Goal: Download file/media

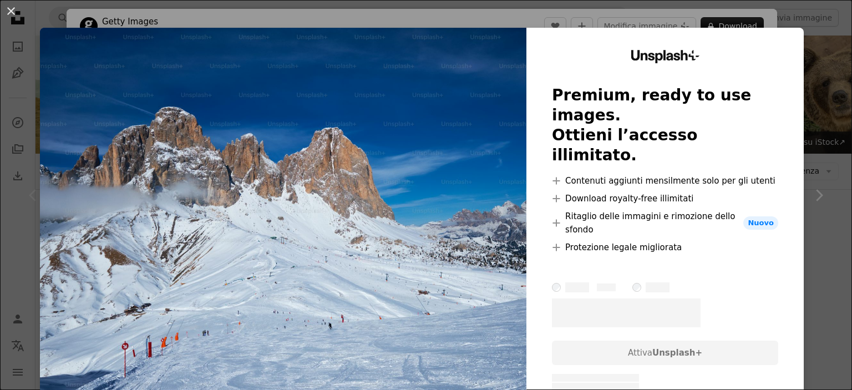
scroll to position [234, 0]
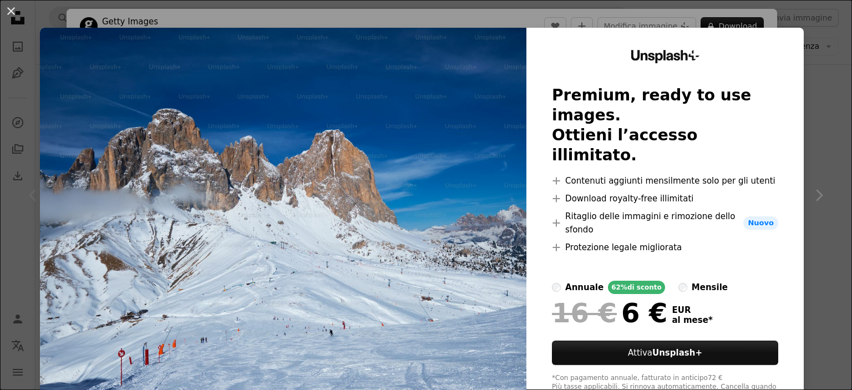
click at [522, 14] on div "An X shape Unsplash+ Premium, ready to use images. Ottieni l’accesso illimitato…" at bounding box center [426, 195] width 852 height 390
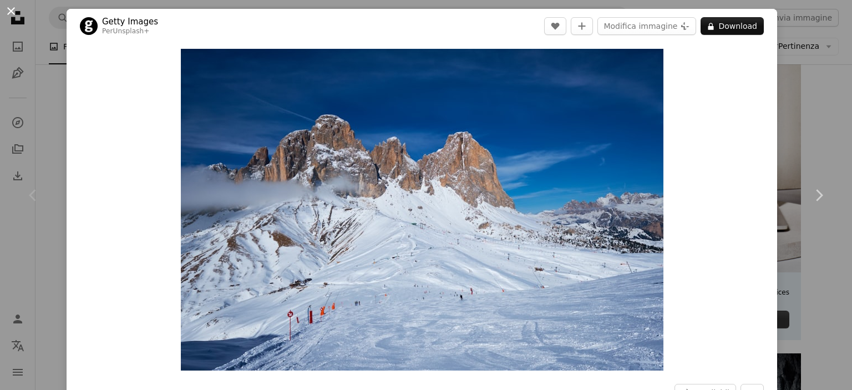
click at [8, 7] on button "An X shape" at bounding box center [10, 10] width 13 height 13
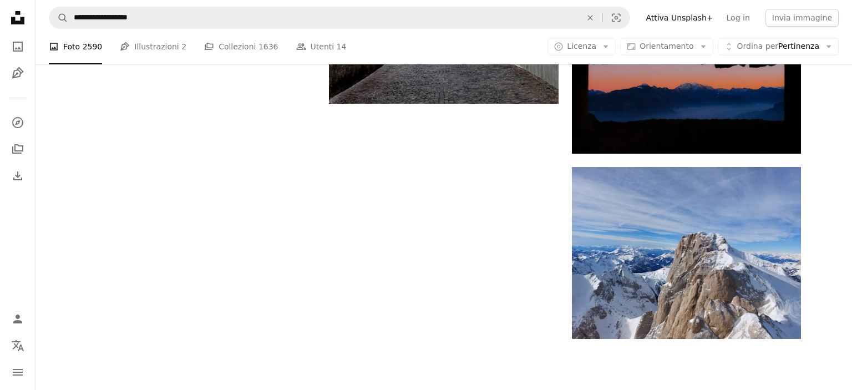
scroll to position [1756, 0]
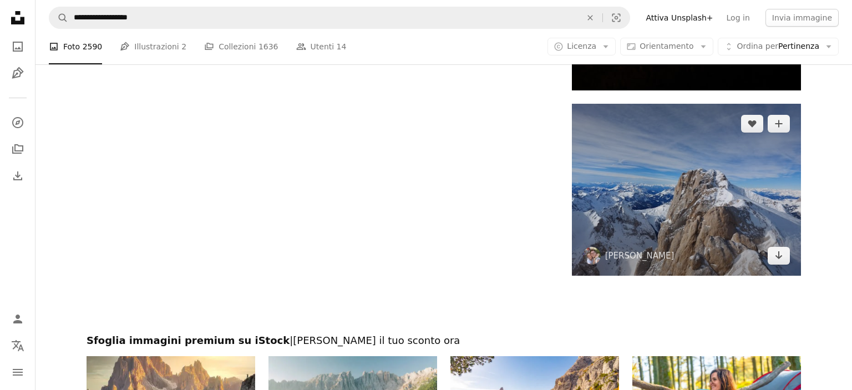
click at [670, 172] on img at bounding box center [686, 190] width 229 height 172
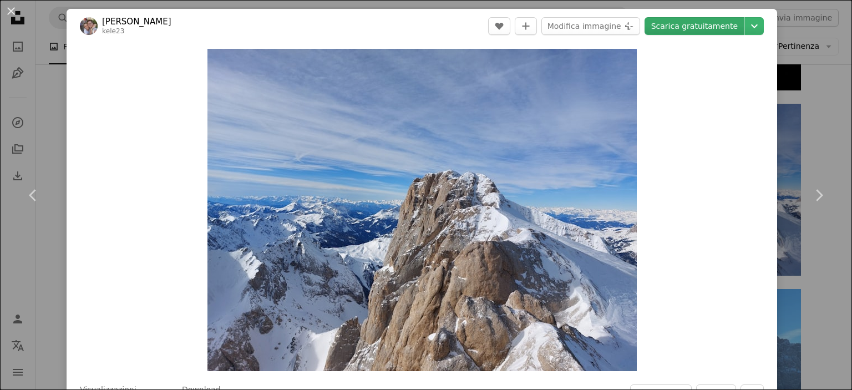
click at [706, 29] on link "Scarica gratuitamente" at bounding box center [694, 26] width 100 height 18
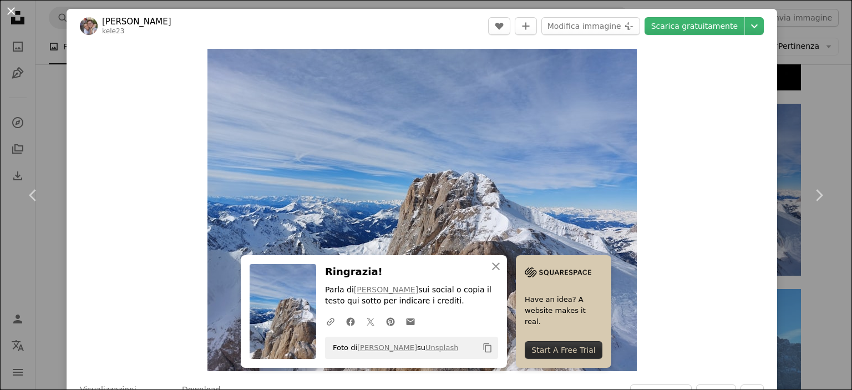
click at [14, 12] on button "An X shape" at bounding box center [10, 10] width 13 height 13
